Goal: Task Accomplishment & Management: Manage account settings

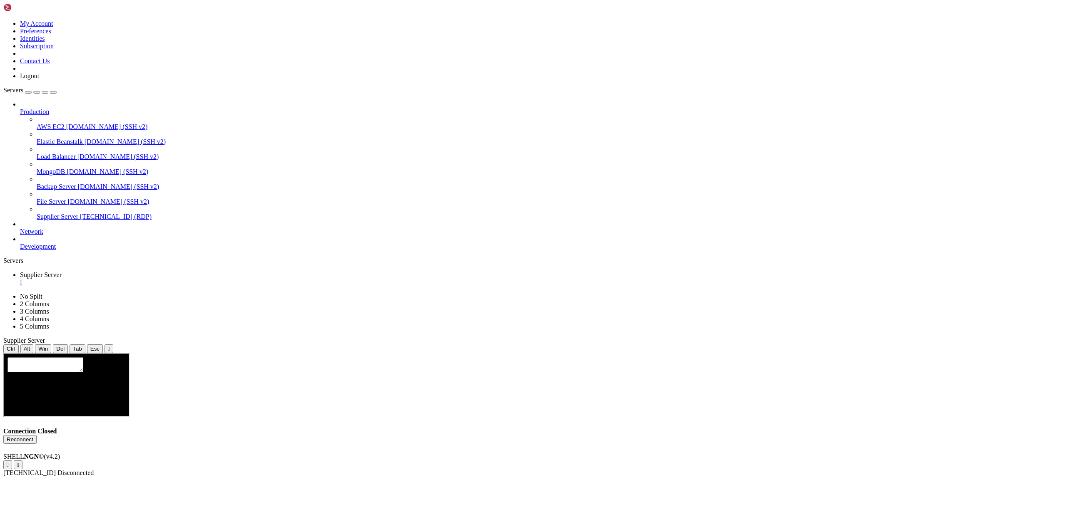
click at [37, 435] on button "Reconnect" at bounding box center [19, 439] width 33 height 9
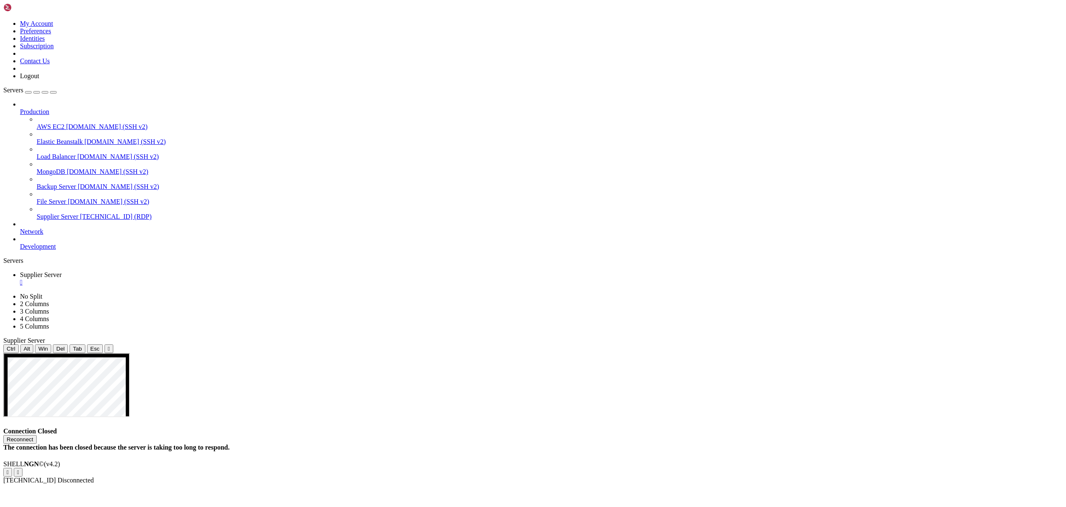
click at [37, 435] on button "Reconnect" at bounding box center [19, 439] width 33 height 9
click at [80, 213] on span "[TECHNICAL_ID] (RDP)" at bounding box center [116, 216] width 72 height 7
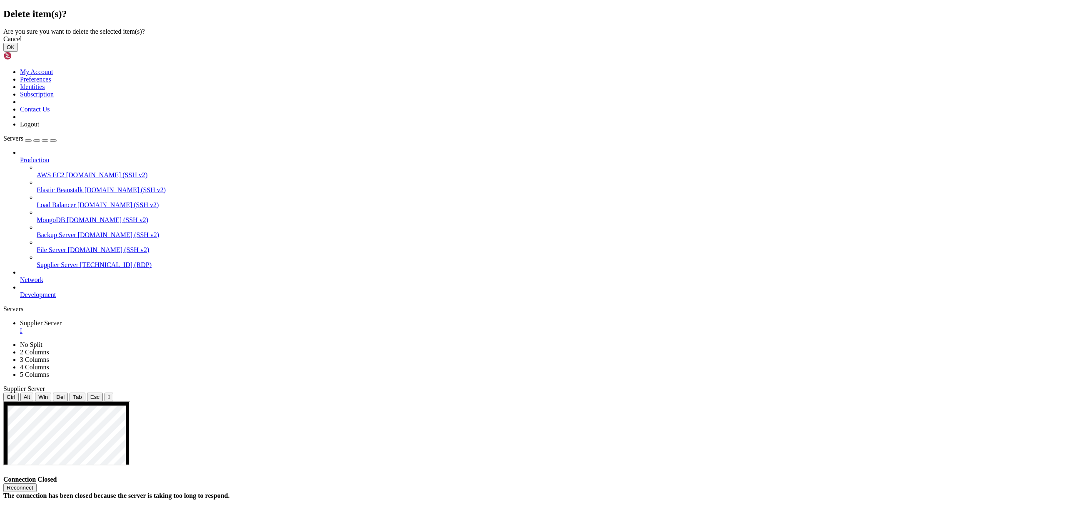
click at [18, 52] on button "OK" at bounding box center [10, 47] width 15 height 9
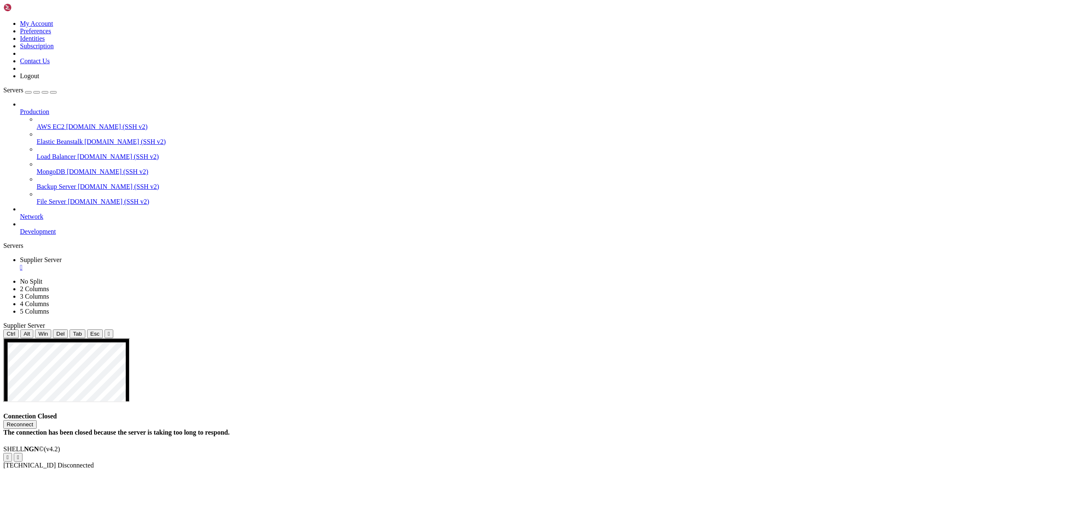
click at [803, 420] on div "Reconnect" at bounding box center [532, 424] width 1059 height 9
click at [166, 264] on div "" at bounding box center [541, 267] width 1042 height 7
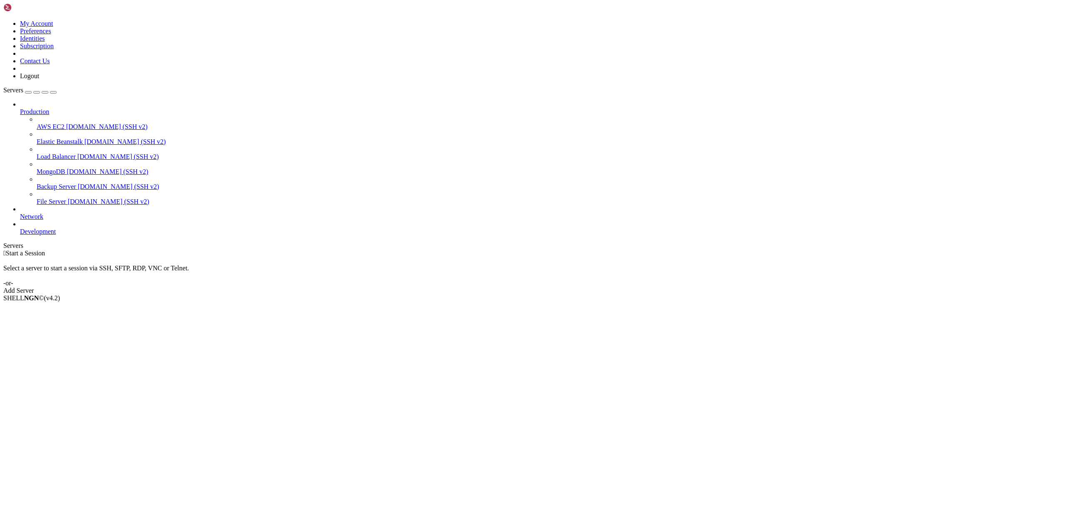
click at [28, 92] on div "button" at bounding box center [28, 92] width 0 height 0
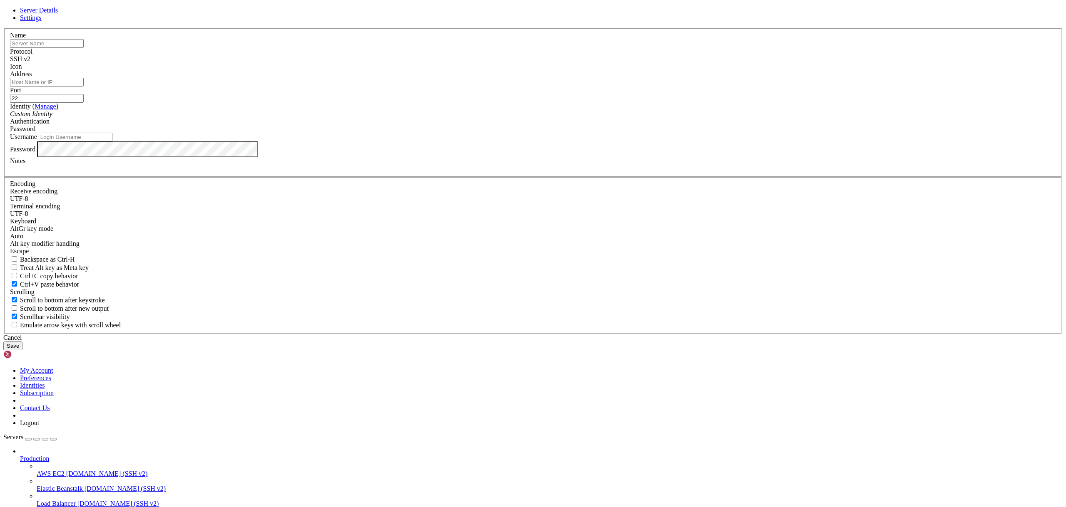
click at [463, 48] on div "Name" at bounding box center [533, 40] width 1046 height 16
click at [84, 48] on input "text" at bounding box center [47, 43] width 74 height 9
type input "Supplier servr"
click at [583, 63] on div "SSH v2" at bounding box center [533, 58] width 1046 height 7
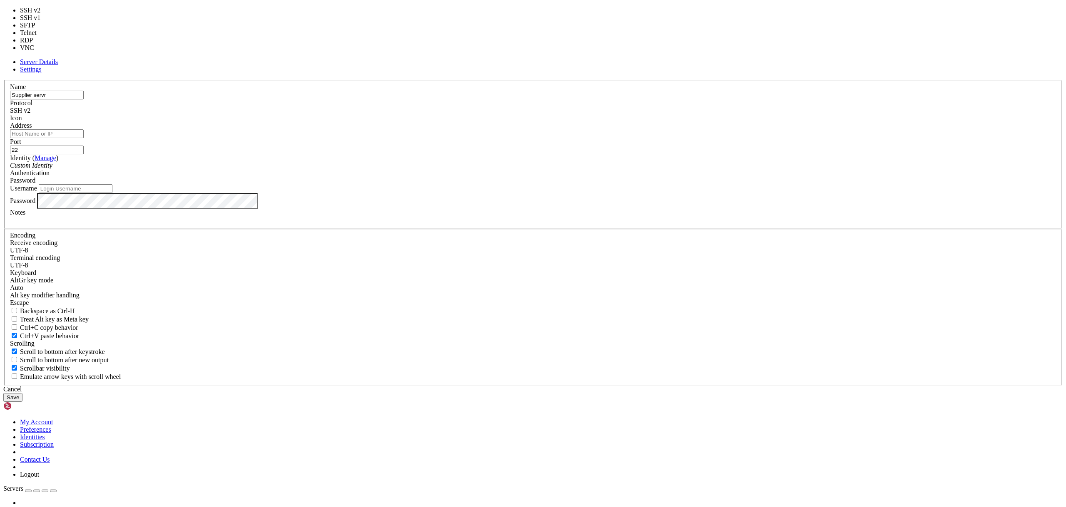
click at [583, 114] on div "SSH v2" at bounding box center [533, 110] width 1046 height 7
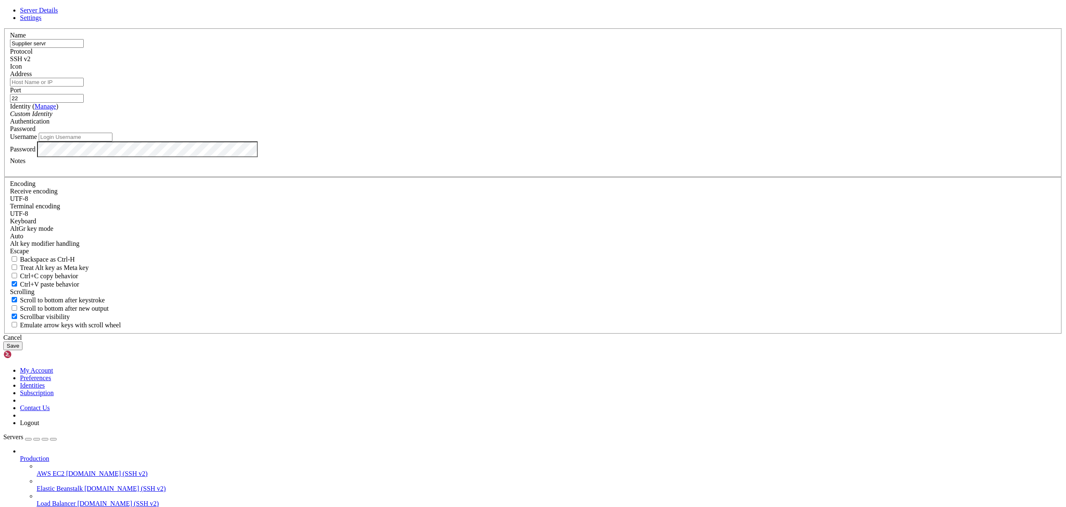
click at [84, 103] on input "22" at bounding box center [47, 98] width 74 height 9
click at [35, 132] on span "Password" at bounding box center [22, 128] width 25 height 7
click at [84, 87] on input "Address" at bounding box center [47, 82] width 74 height 9
paste input "[TECHNICAL_ID]"
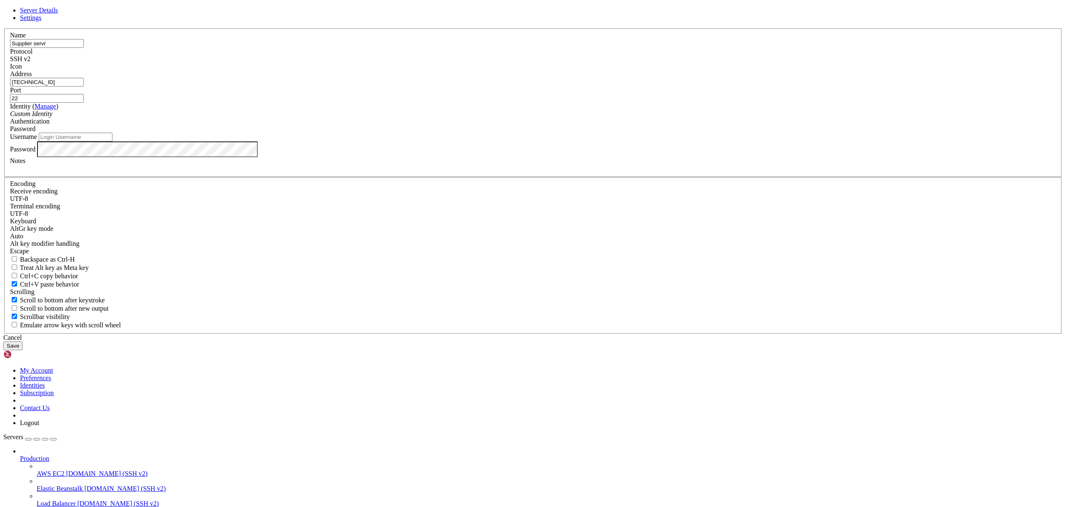
type input "[TECHNICAL_ID]"
click at [84, 103] on input "22" at bounding box center [47, 98] width 74 height 9
paste input "55201"
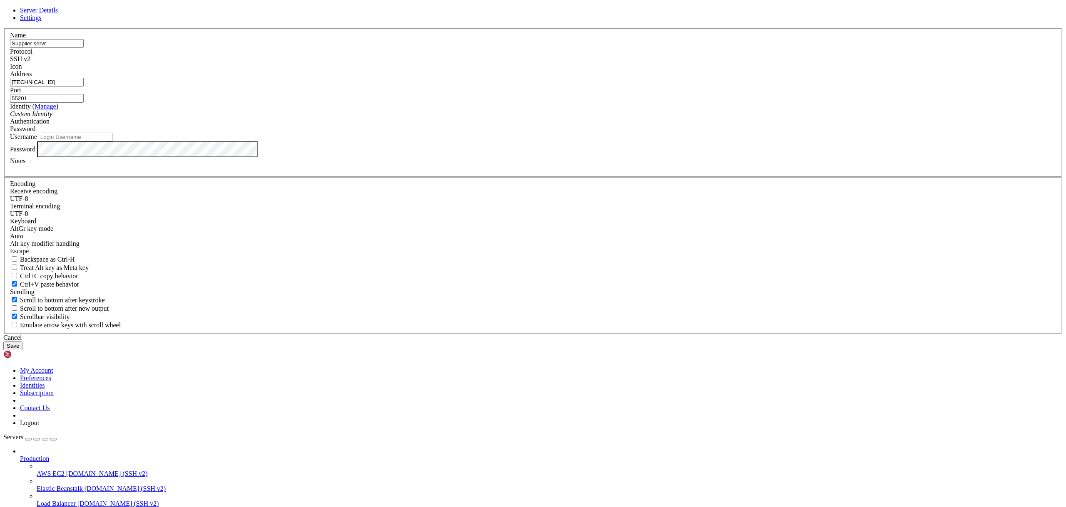
type input "55201"
click at [507, 118] on div "Custom Identity" at bounding box center [533, 113] width 1046 height 7
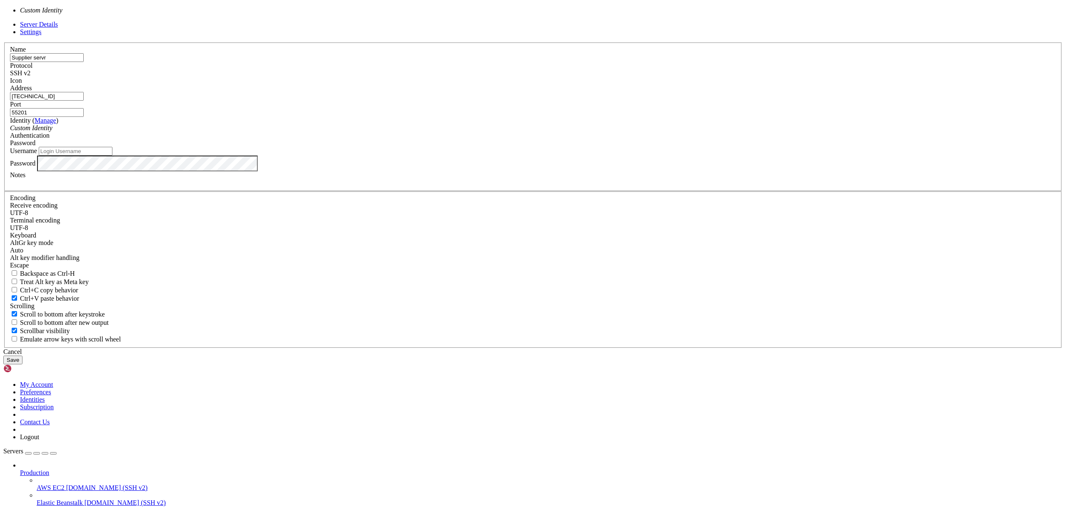
click at [507, 132] on div "Custom Identity" at bounding box center [533, 127] width 1046 height 7
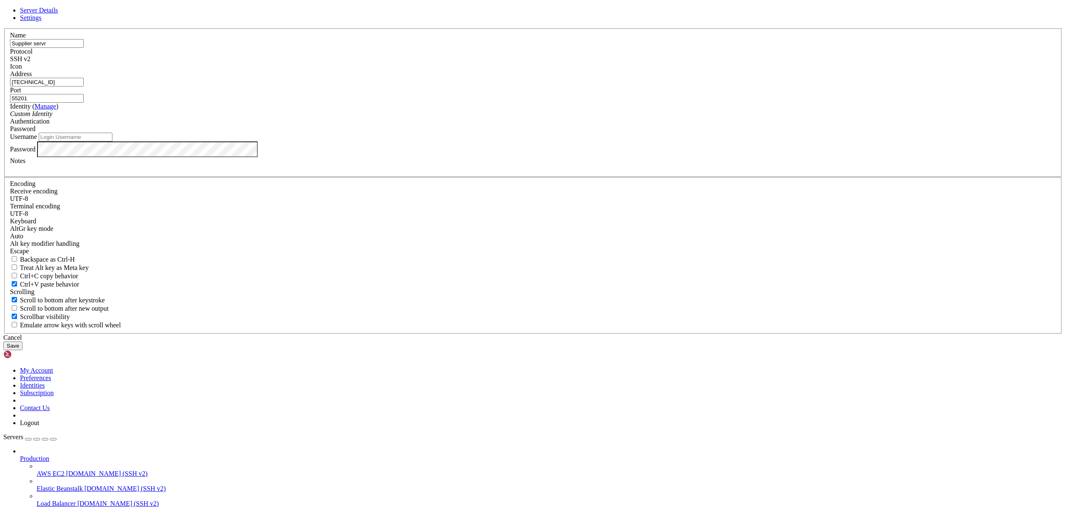
click at [112, 142] on input "Username" at bounding box center [76, 137] width 74 height 9
paste input "Administrator"
type input "Administrator"
click at [35, 152] on label "Password" at bounding box center [22, 148] width 25 height 7
click at [84, 48] on input "Supplier servr" at bounding box center [47, 43] width 74 height 9
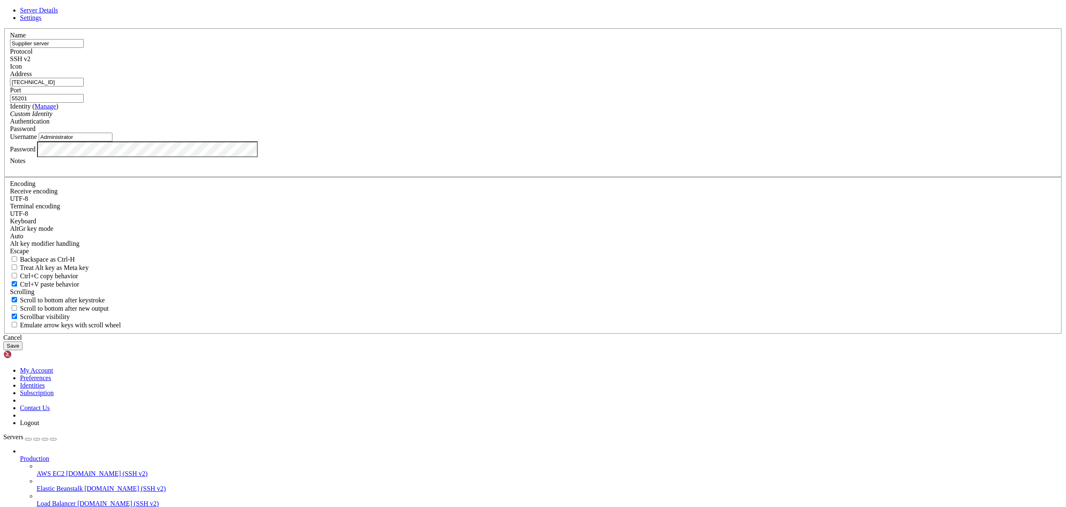
click at [84, 48] on input "Supplier server" at bounding box center [47, 43] width 74 height 9
type input "Supplier Server"
click at [585, 63] on div "SSH v2" at bounding box center [533, 58] width 1046 height 7
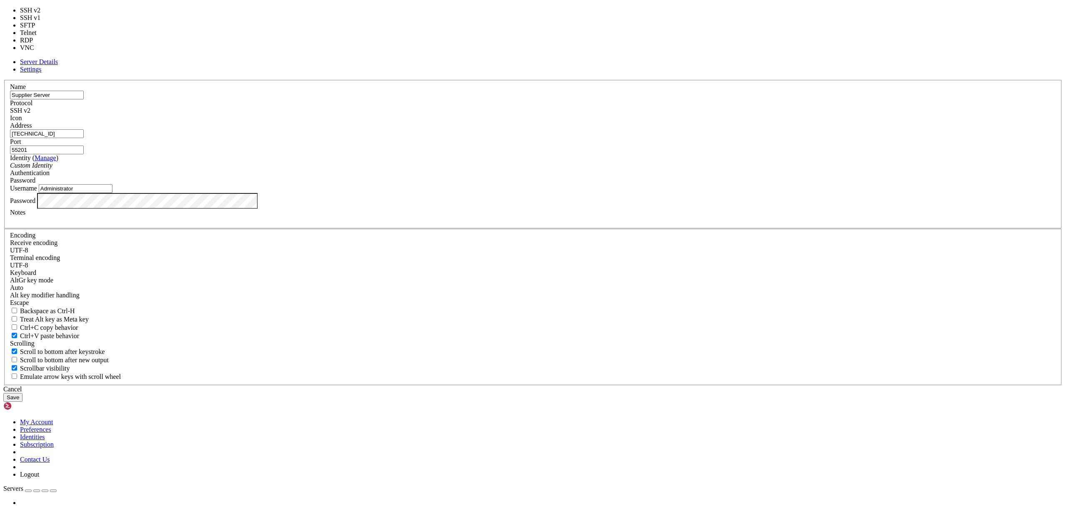
type input "3389"
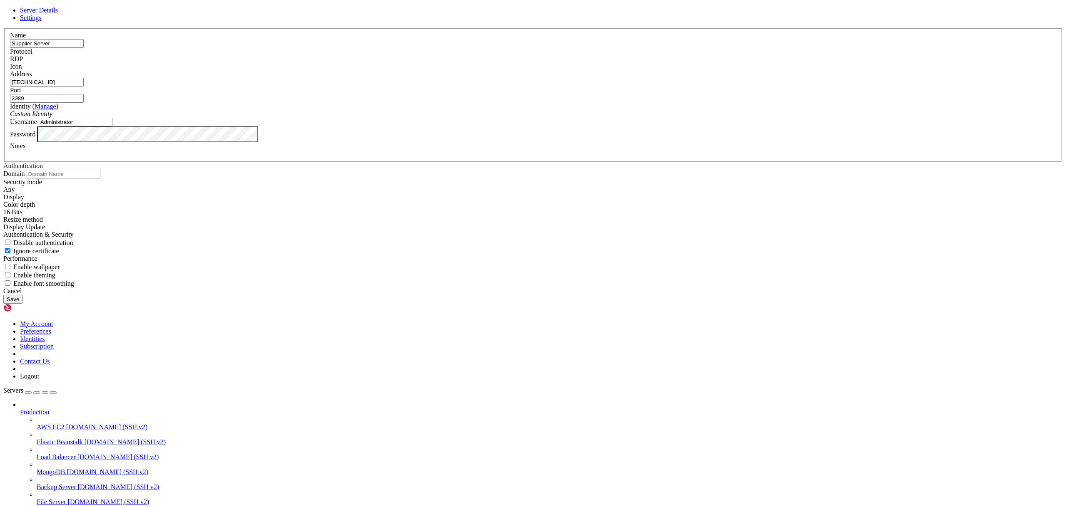
click at [22, 304] on button "Save" at bounding box center [12, 299] width 19 height 9
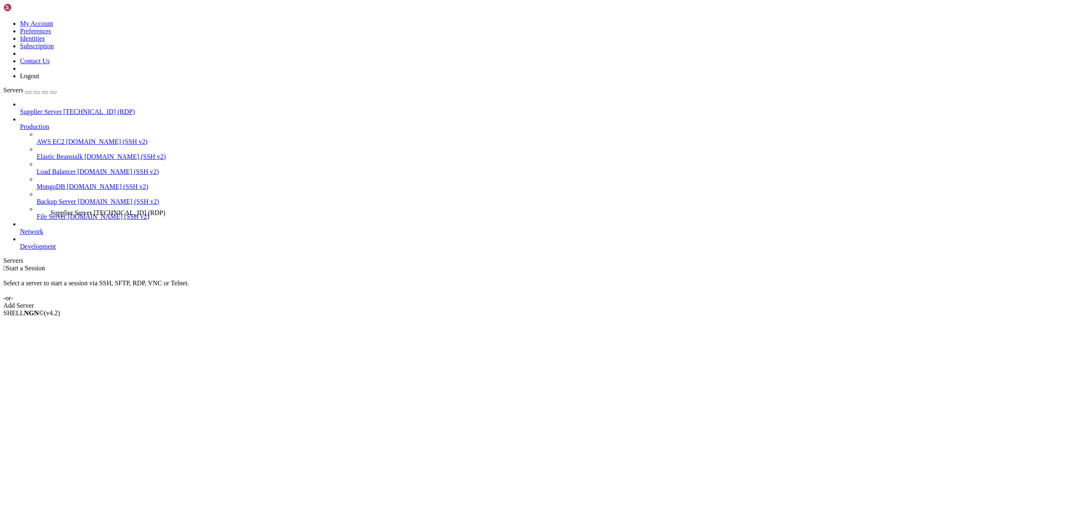
drag, startPoint x: 47, startPoint y: 49, endPoint x: 49, endPoint y: 206, distance: 157.0
click at [48, 213] on span "Supplier Server" at bounding box center [58, 216] width 42 height 7
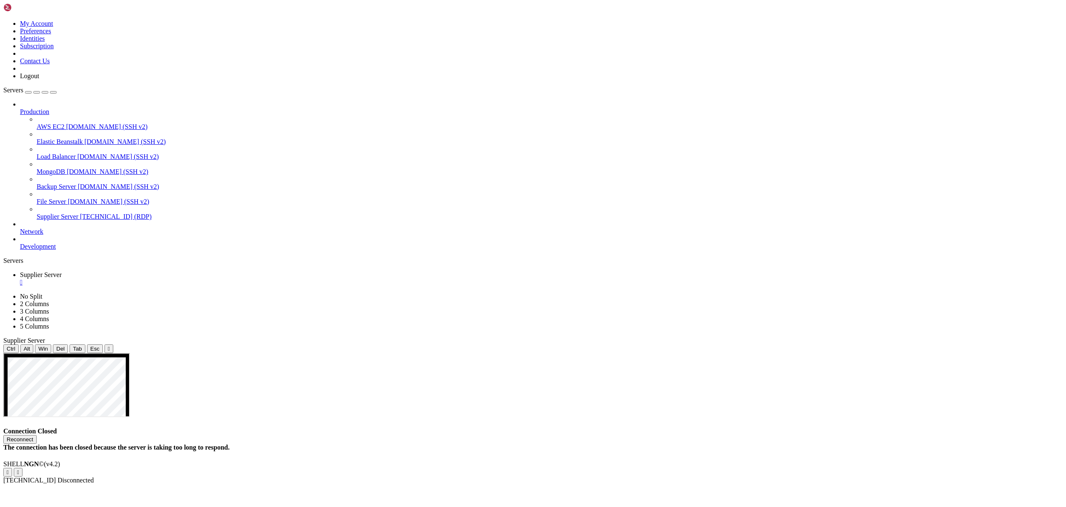
click at [80, 213] on span "[TECHNICAL_ID] (RDP)" at bounding box center [116, 216] width 72 height 7
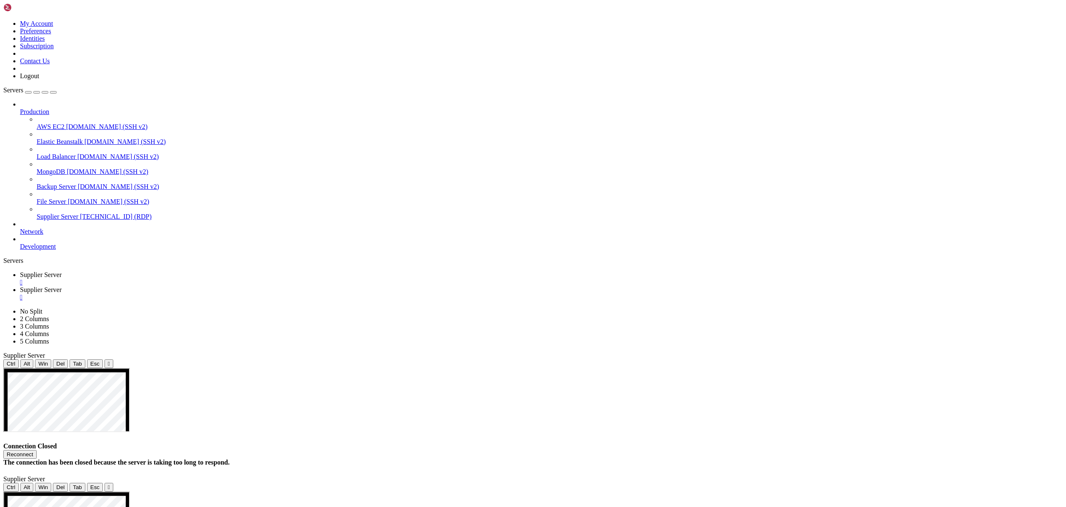
click at [62, 271] on span "Supplier Server" at bounding box center [41, 274] width 42 height 7
click at [62, 286] on span "Supplier Server" at bounding box center [41, 289] width 42 height 7
click at [239, 294] on div "" at bounding box center [541, 297] width 1042 height 7
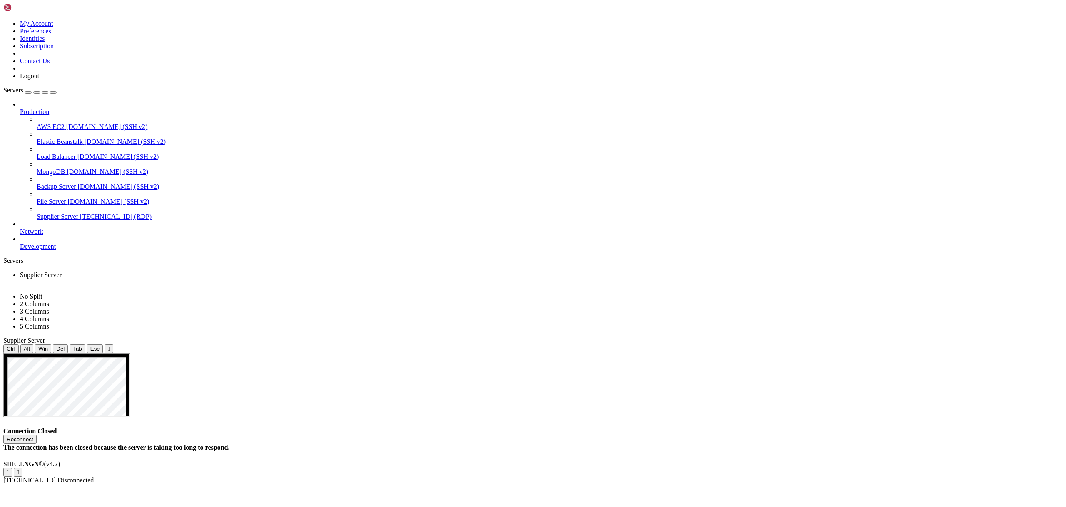
click at [170, 271] on link "Supplier Server " at bounding box center [541, 278] width 1042 height 15
click at [168, 279] on div "" at bounding box center [541, 282] width 1042 height 7
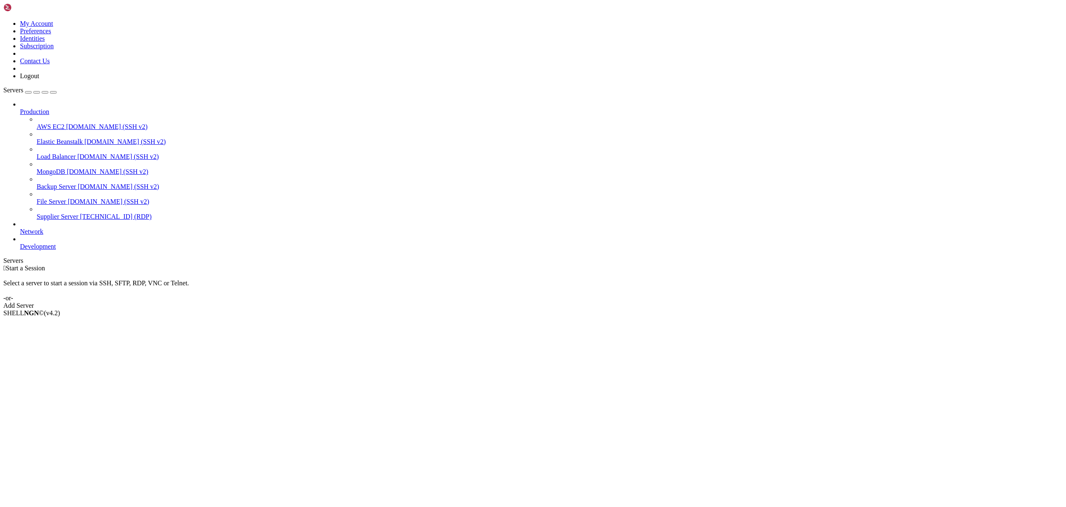
click at [69, 213] on span "Supplier Server" at bounding box center [58, 216] width 42 height 7
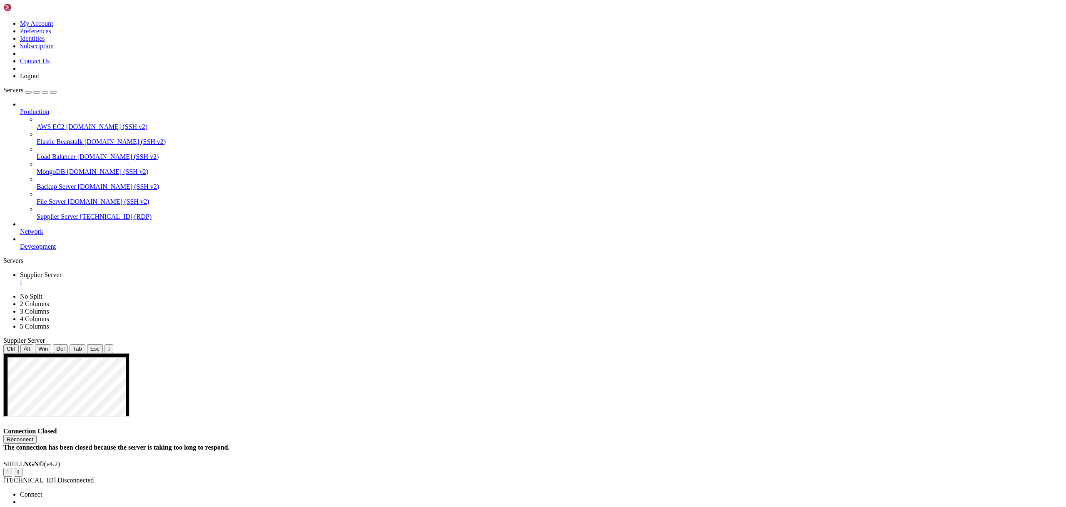
click at [96, 506] on li "Rename" at bounding box center [58, 509] width 76 height 7
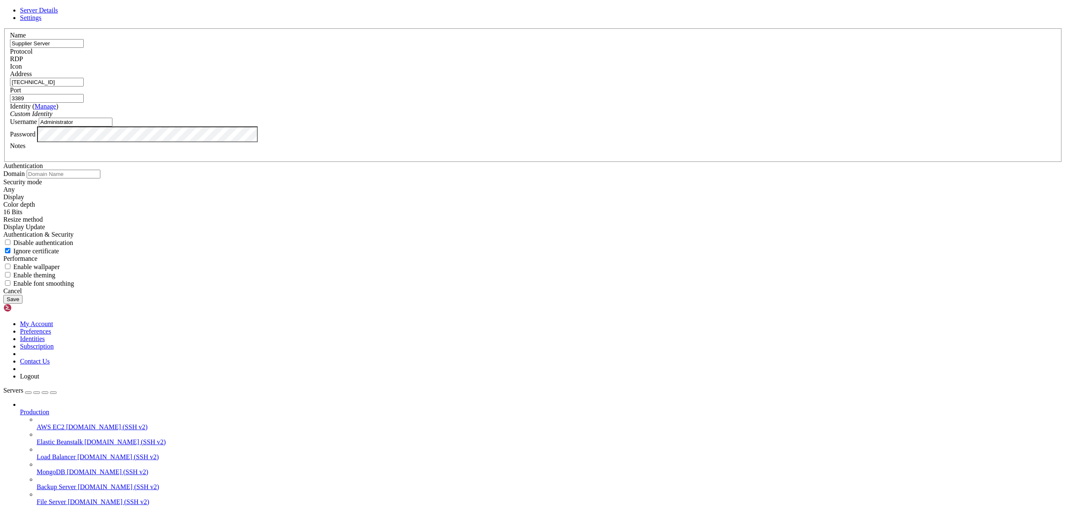
click at [10, 70] on span at bounding box center [10, 70] width 0 height 0
click at [84, 103] on input "3389" at bounding box center [47, 98] width 74 height 9
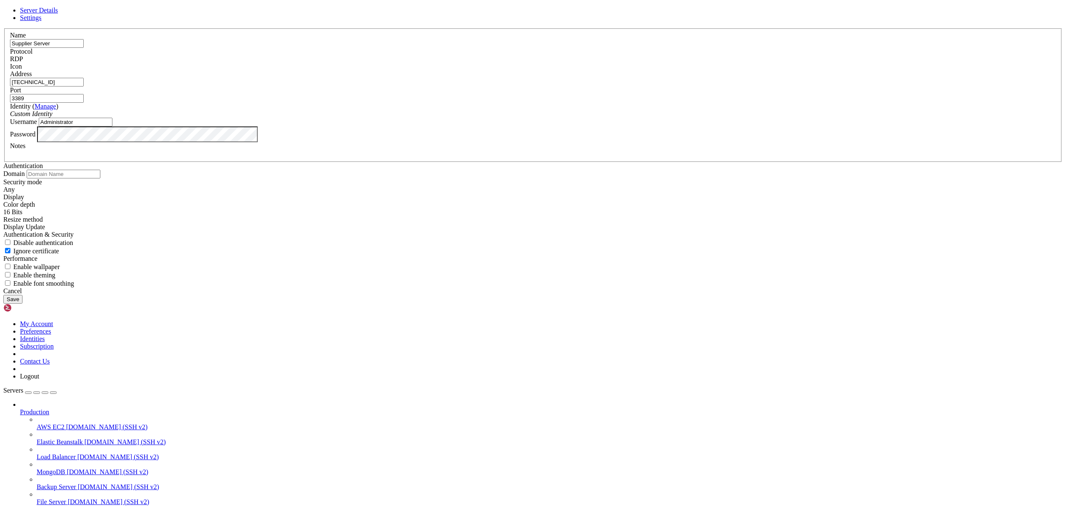
click at [84, 103] on input "3389" at bounding box center [47, 98] width 74 height 9
paste input "55201"
type input "55201"
click at [58, 110] on label "Identity ( Manage )" at bounding box center [34, 106] width 48 height 7
click at [505, 142] on div "Password" at bounding box center [533, 135] width 1046 height 16
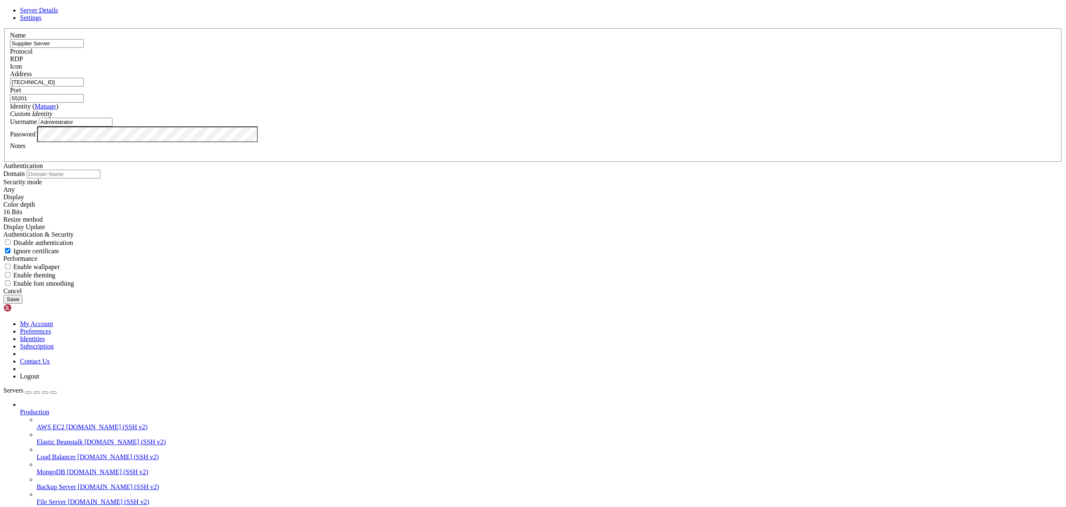
click at [22, 304] on button "Save" at bounding box center [12, 299] width 19 height 9
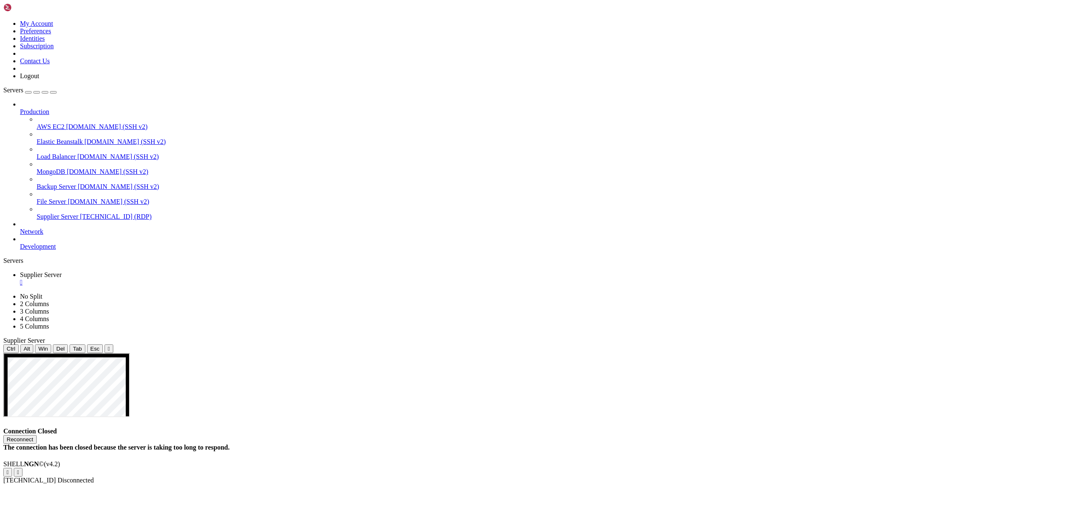
click at [37, 435] on button "Reconnect" at bounding box center [19, 439] width 33 height 9
click at [47, 198] on span "File Server" at bounding box center [52, 201] width 30 height 7
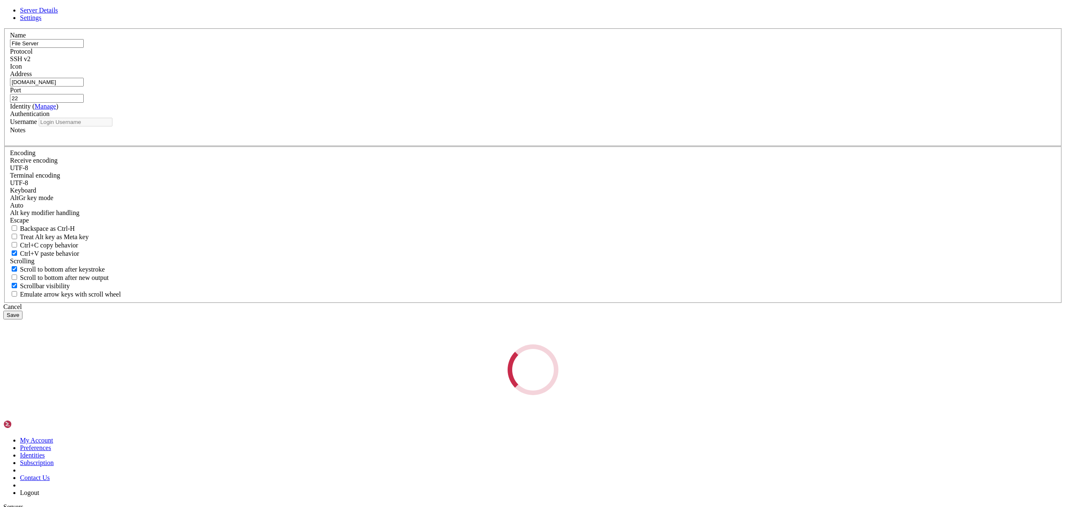
type input "root"
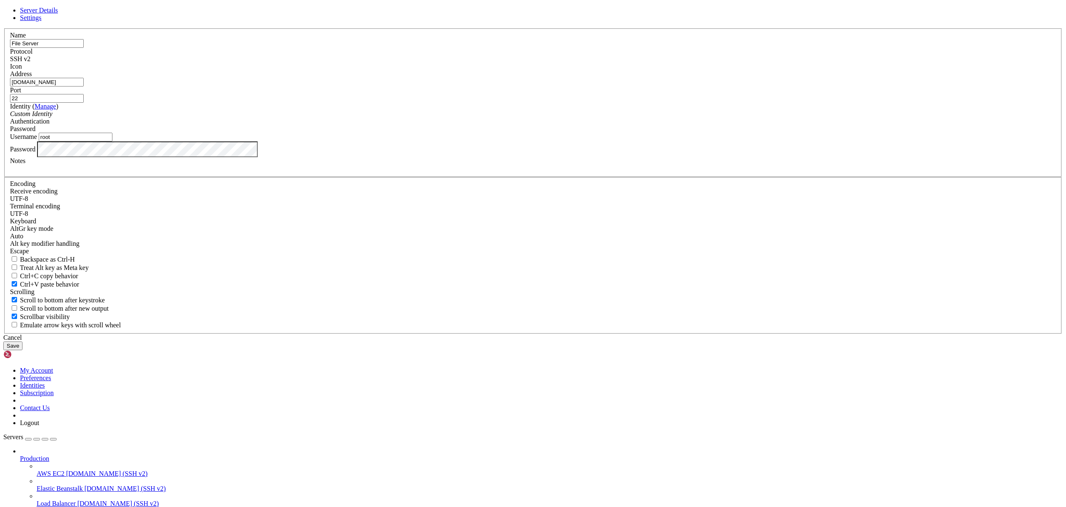
click at [3, 28] on icon at bounding box center [3, 28] width 0 height 0
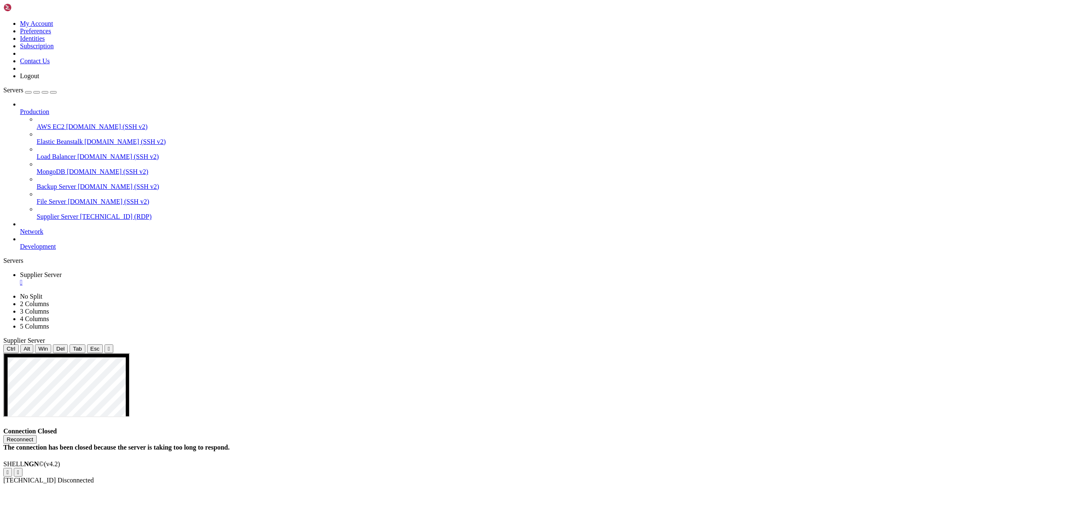
click at [54, 213] on span "Supplier Server" at bounding box center [58, 216] width 42 height 7
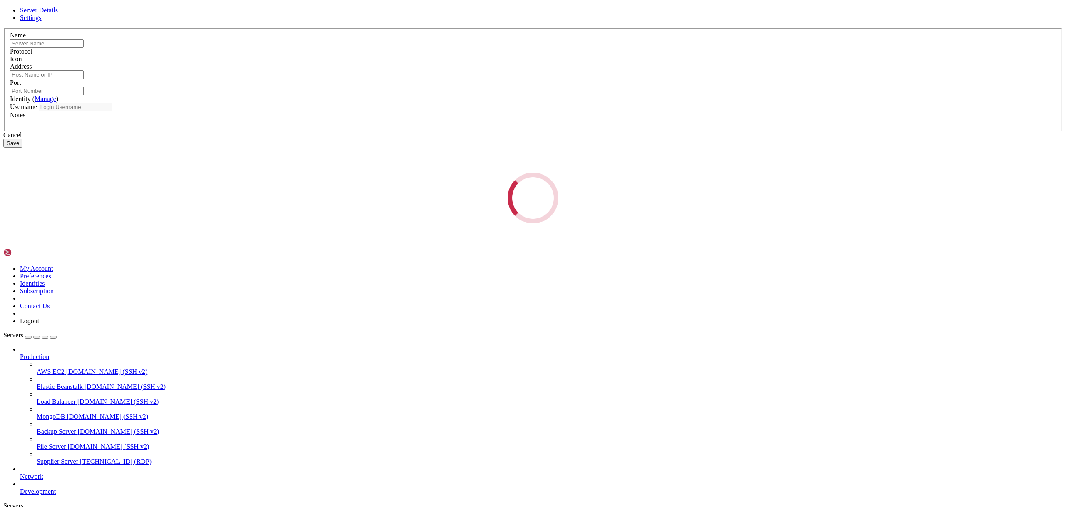
type input "Supplier Server"
type input "[TECHNICAL_ID]"
type input "55201"
type input "Administrator"
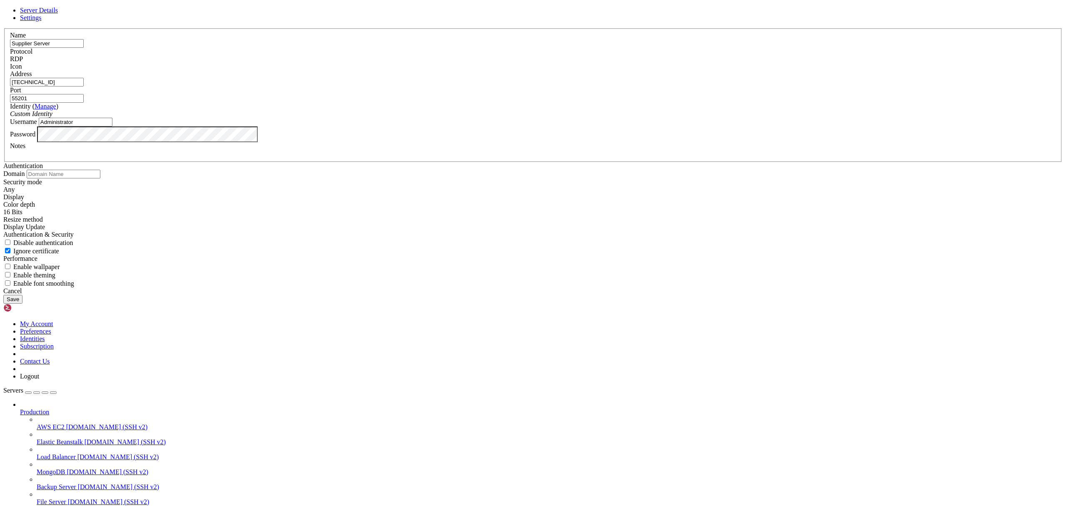
click at [84, 87] on input "[TECHNICAL_ID]" at bounding box center [47, 82] width 74 height 9
click at [112, 127] on input "Administrator" at bounding box center [76, 122] width 74 height 9
click at [42, 21] on span "Settings" at bounding box center [31, 17] width 22 height 7
click at [58, 14] on span "Server Details" at bounding box center [39, 10] width 38 height 7
click at [487, 127] on div "Username Administrator" at bounding box center [533, 122] width 1046 height 9
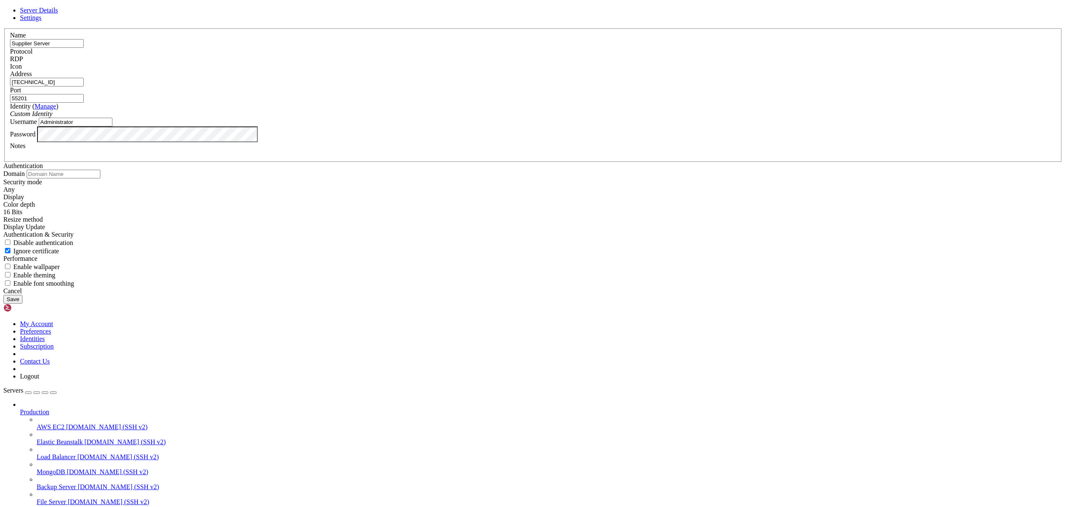
click at [481, 142] on div "Password" at bounding box center [533, 135] width 1046 height 16
click at [112, 127] on input "Administrator" at bounding box center [76, 122] width 74 height 9
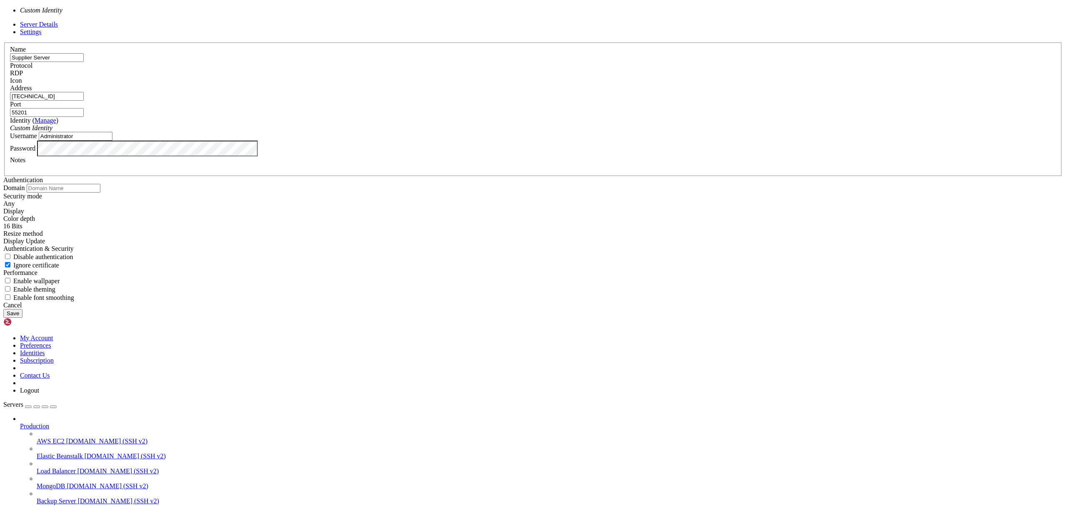
click at [516, 132] on div "Custom Identity" at bounding box center [533, 127] width 1046 height 7
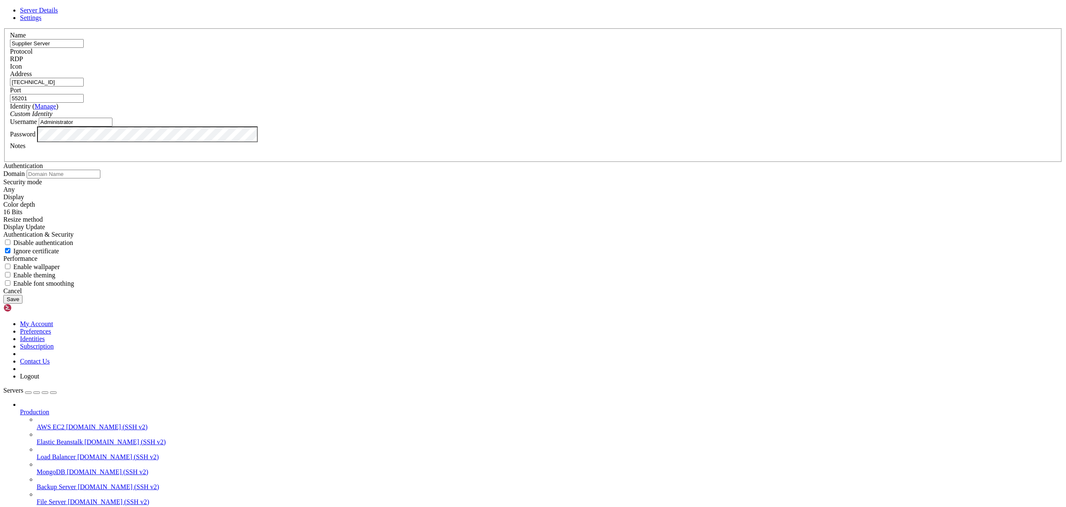
click at [84, 103] on input "55201" at bounding box center [47, 98] width 74 height 9
click at [84, 87] on input "[TECHNICAL_ID]" at bounding box center [47, 82] width 74 height 9
click at [84, 48] on input "Supplier Server" at bounding box center [47, 43] width 74 height 9
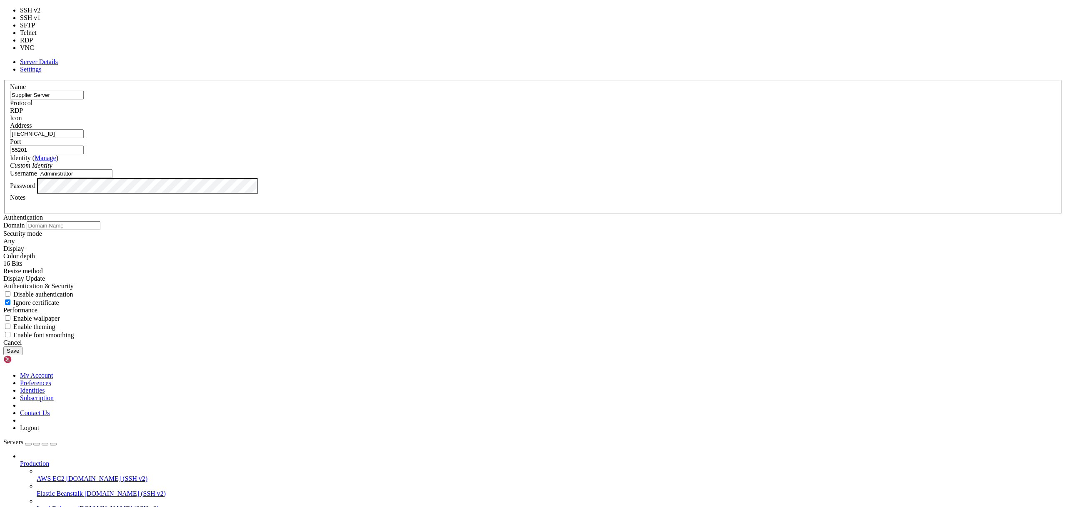
click at [595, 114] on div "RDP" at bounding box center [533, 110] width 1046 height 7
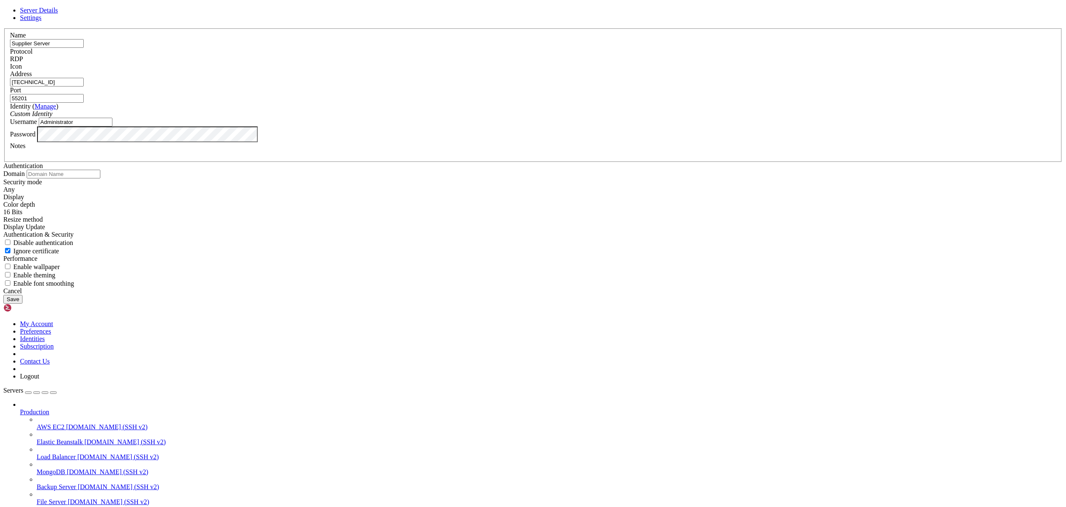
click at [595, 63] on div "RDP" at bounding box center [533, 58] width 1046 height 7
click at [22, 304] on button "Save" at bounding box center [12, 299] width 19 height 9
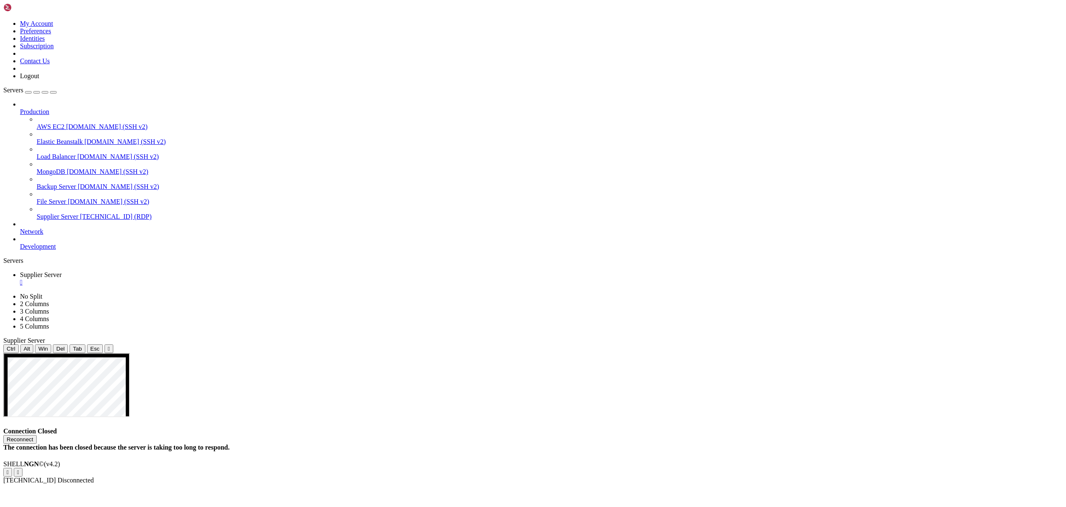
click at [66, 213] on span "Supplier Server" at bounding box center [58, 216] width 42 height 7
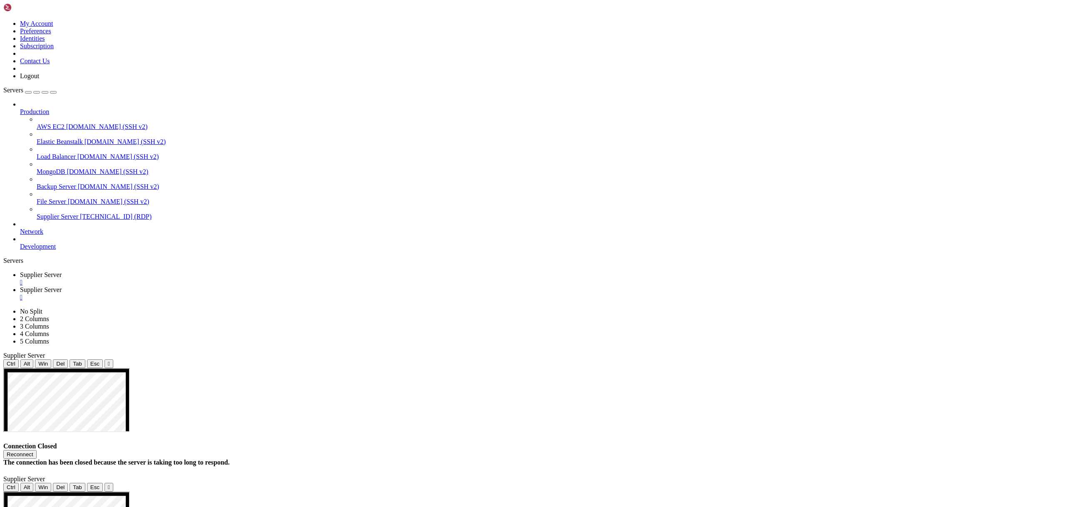
click at [62, 271] on span "Supplier Server" at bounding box center [41, 274] width 42 height 7
click at [165, 279] on div "" at bounding box center [541, 282] width 1042 height 7
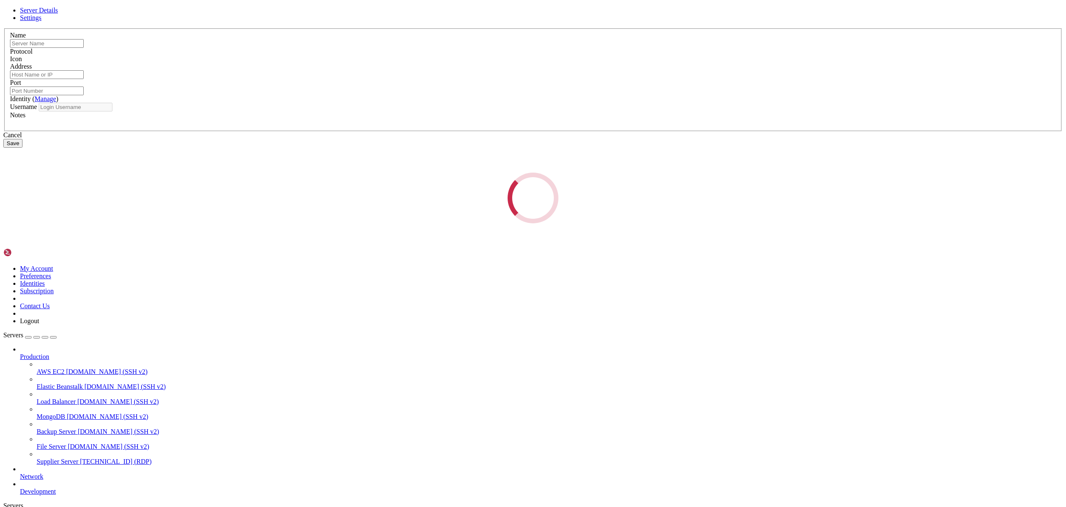
type input "Supplier Server"
type input "[TECHNICAL_ID]"
type input "55201"
type input "Administrator"
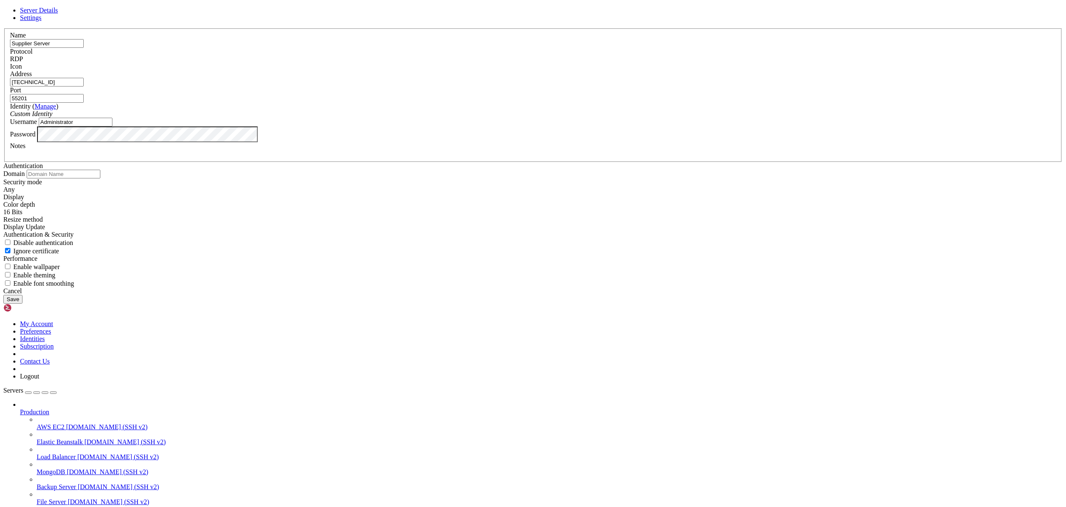
click at [84, 87] on input "[TECHNICAL_ID]" at bounding box center [47, 82] width 74 height 9
click at [84, 103] on input "55201" at bounding box center [47, 98] width 74 height 9
click at [84, 87] on input "[TECHNICAL_ID]" at bounding box center [47, 82] width 74 height 9
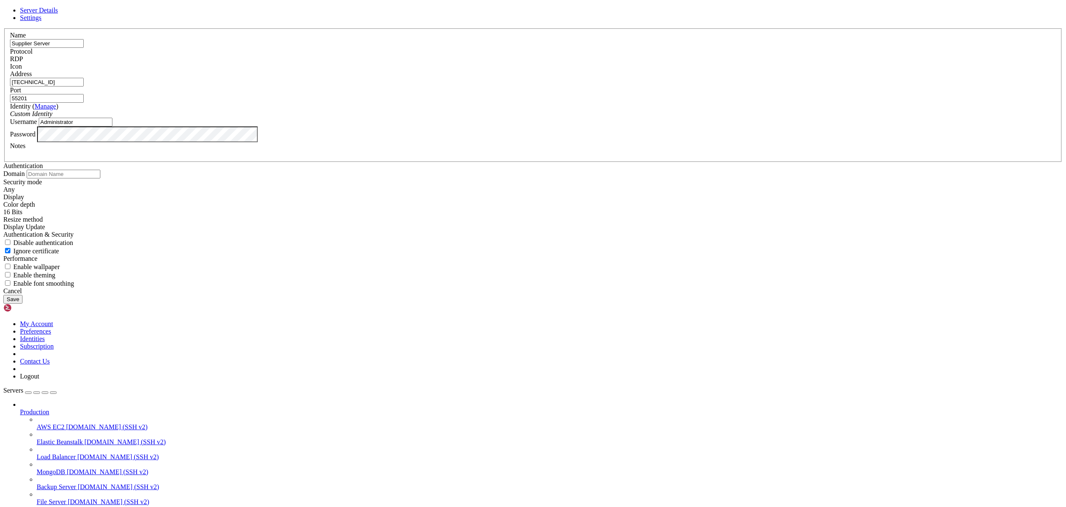
click at [84, 87] on input "[TECHNICAL_ID]" at bounding box center [47, 82] width 74 height 9
paste input "55201"
type input "185.174.103.20:55201"
click at [84, 103] on input "55201" at bounding box center [47, 98] width 74 height 9
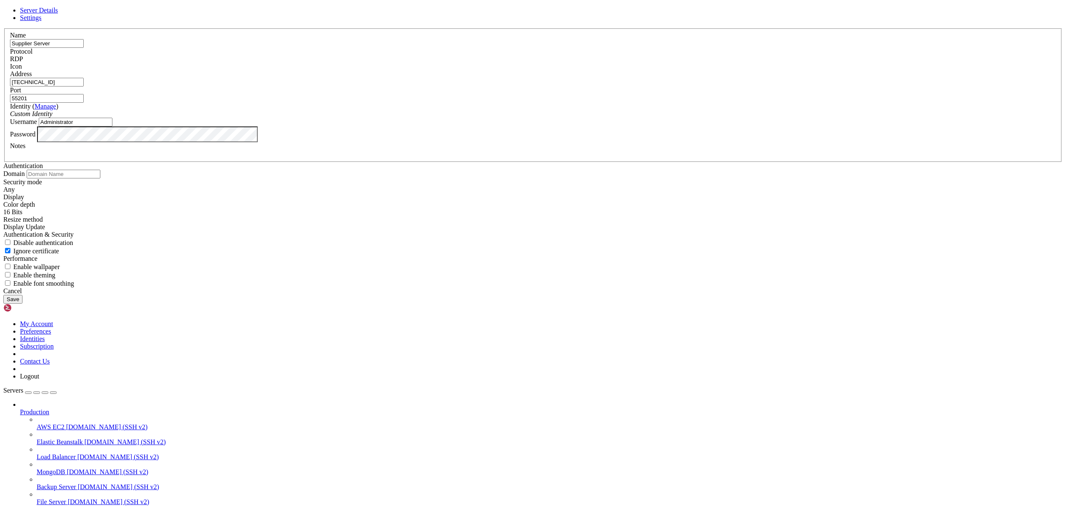
click at [84, 103] on input "55201" at bounding box center [47, 98] width 74 height 9
click at [22, 304] on button "Save" at bounding box center [12, 299] width 19 height 9
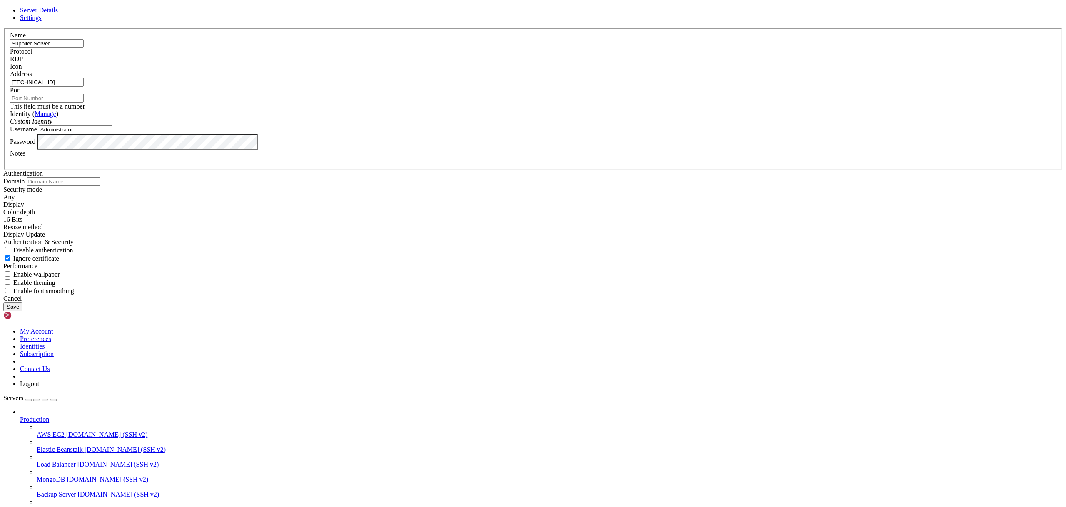
click at [84, 87] on input "185.174.103.20:55201" at bounding box center [47, 82] width 74 height 9
click at [84, 103] on input "Port" at bounding box center [47, 98] width 74 height 9
paste input "55201"
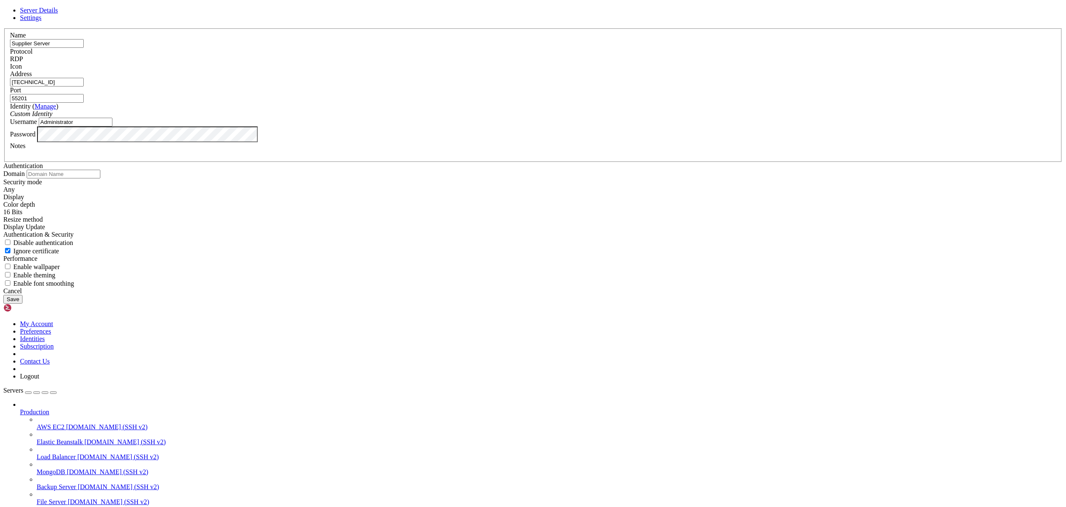
type input "55201"
click at [22, 304] on button "Save" at bounding box center [12, 299] width 19 height 9
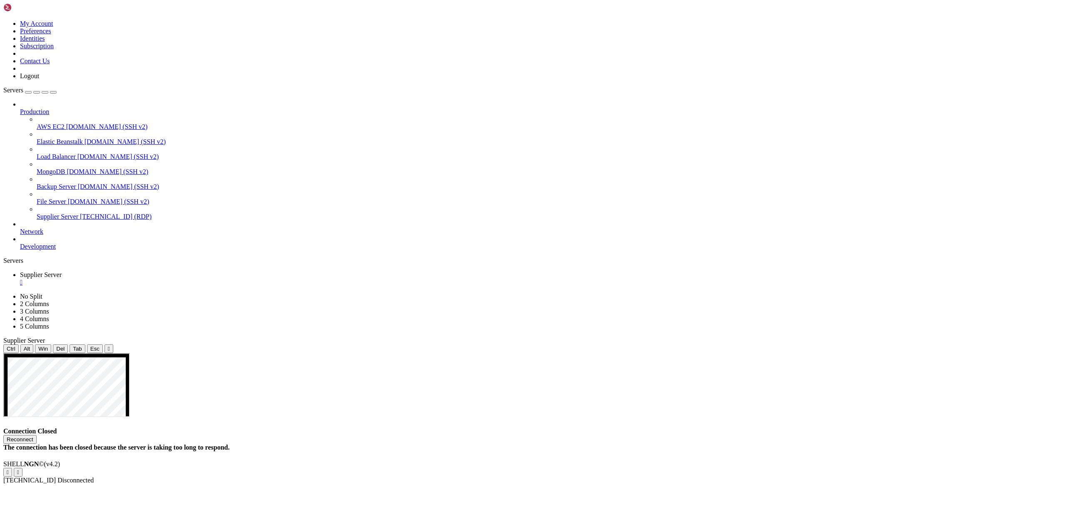
click at [567, 435] on div "Reconnect" at bounding box center [532, 439] width 1059 height 9
click at [37, 435] on button "Reconnect" at bounding box center [19, 439] width 33 height 9
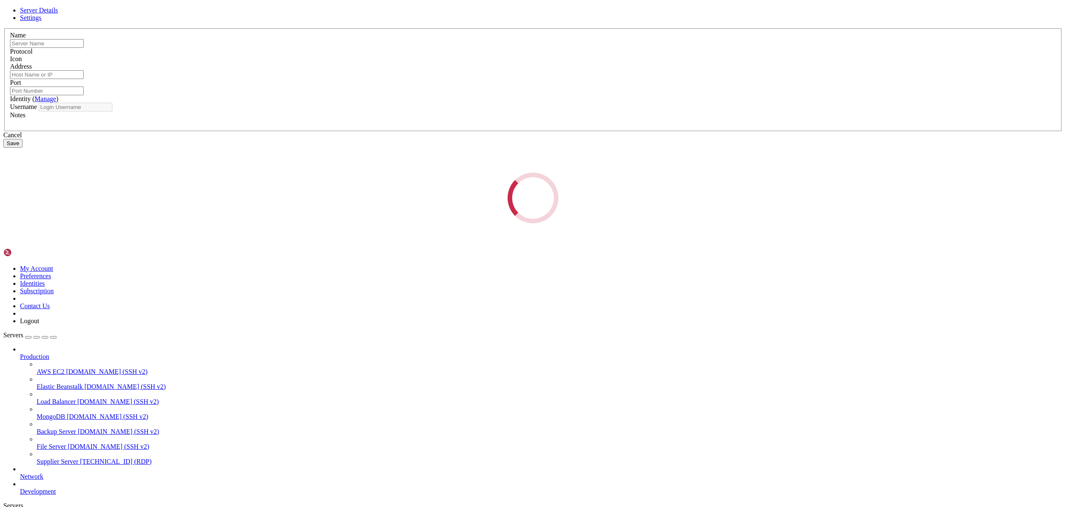
type input "Supplier Server"
type input "185.174.103.20:55201"
type input "55201"
type input "Administrator"
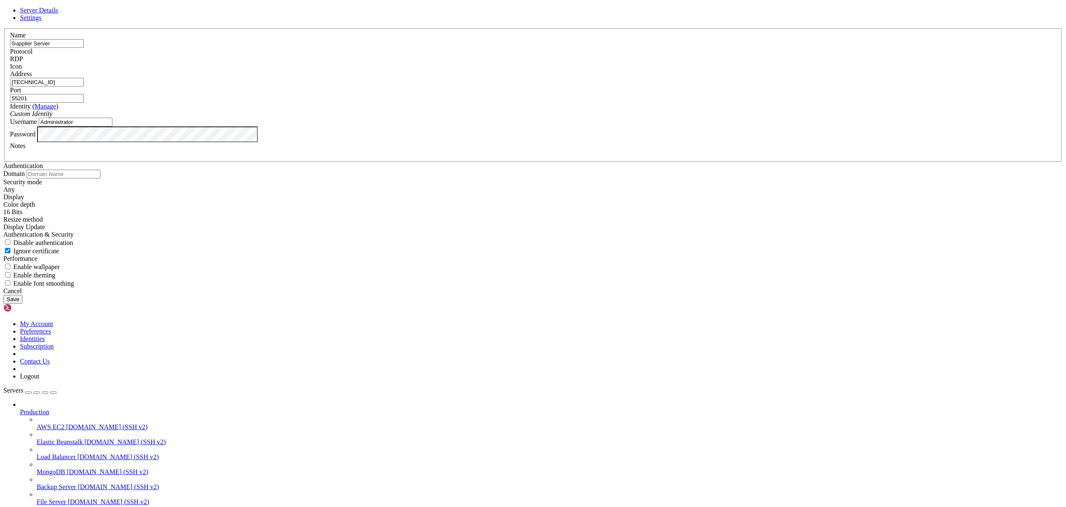
drag, startPoint x: 463, startPoint y: 207, endPoint x: 523, endPoint y: 207, distance: 60.4
click at [84, 87] on input "185.174.103.20:55201" at bounding box center [47, 82] width 74 height 9
type input "[TECHNICAL_ID]"
click at [22, 304] on button "Save" at bounding box center [12, 299] width 19 height 9
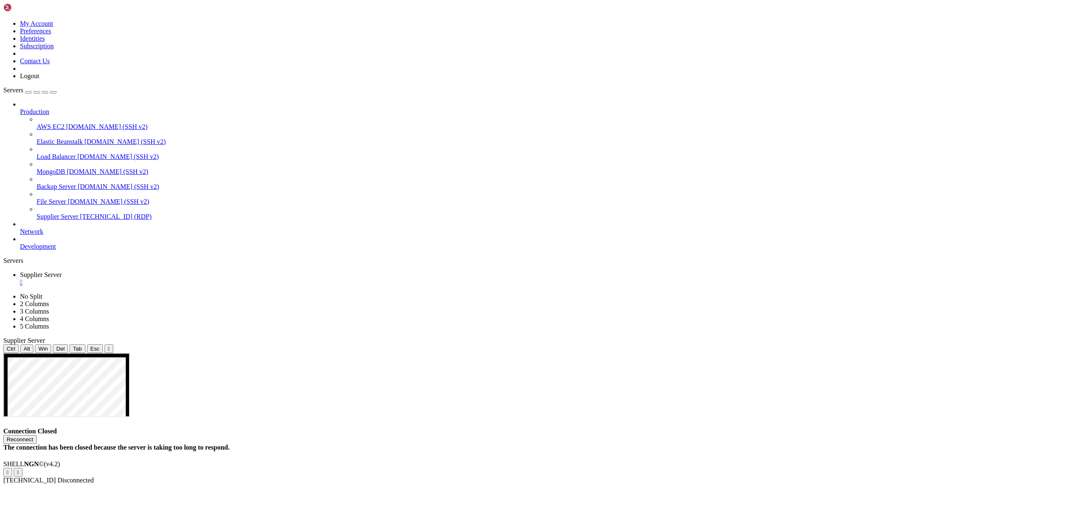
click at [37, 435] on button "Reconnect" at bounding box center [19, 439] width 33 height 9
click at [522, 428] on div "Connection Closed Reconnect The connection has been closed because the server i…" at bounding box center [532, 440] width 1059 height 24
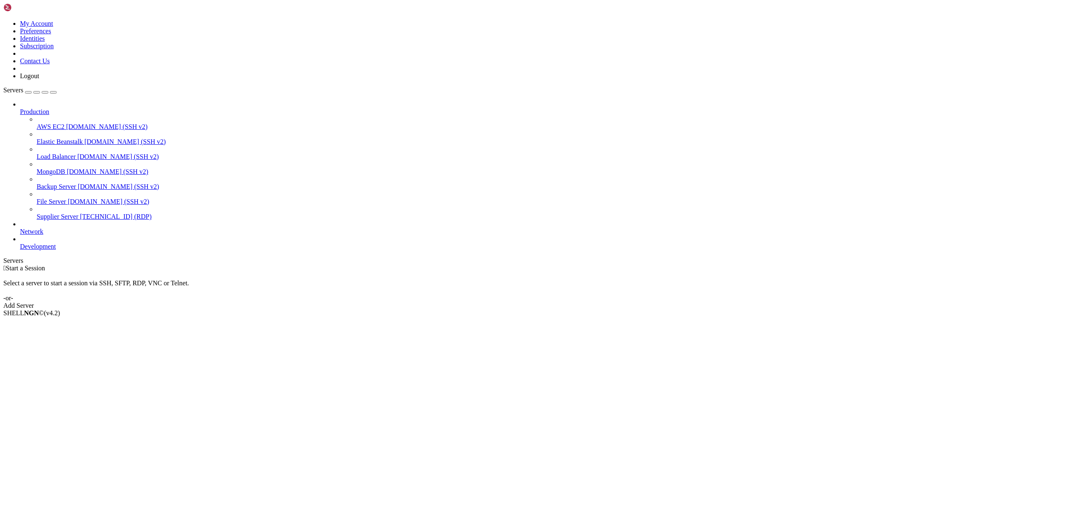
click at [54, 214] on link "Supplier Server [TECHNICAL_ID] (RDP)" at bounding box center [550, 216] width 1026 height 7
click at [80, 213] on span "[TECHNICAL_ID] (RDP)" at bounding box center [116, 216] width 72 height 7
